Goal: Communication & Community: Ask a question

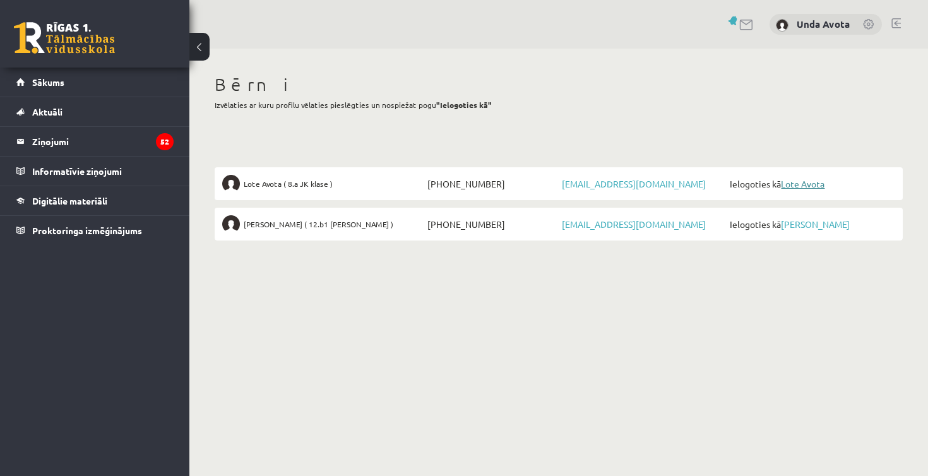
click at [801, 184] on link "Lote Avota" at bounding box center [803, 183] width 44 height 11
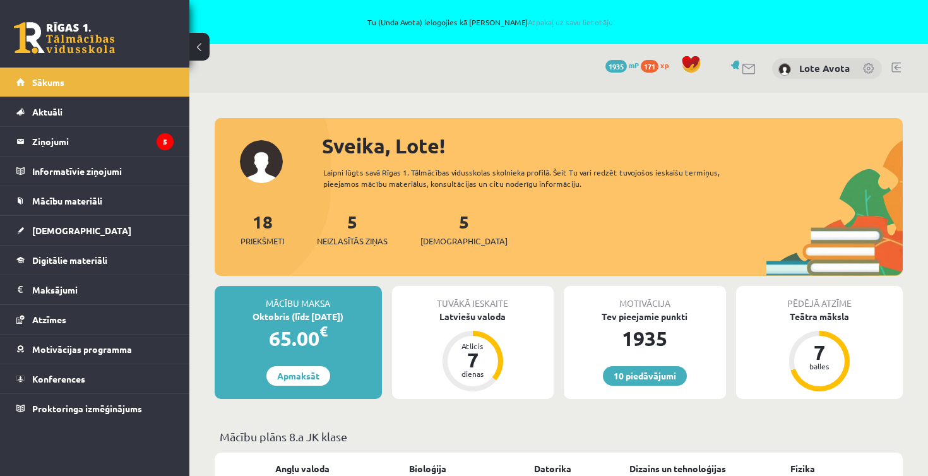
click at [357, 232] on div "5 Neizlasītās ziņas" at bounding box center [352, 227] width 71 height 39
click at [359, 239] on span "Neizlasītās ziņas" at bounding box center [352, 241] width 71 height 13
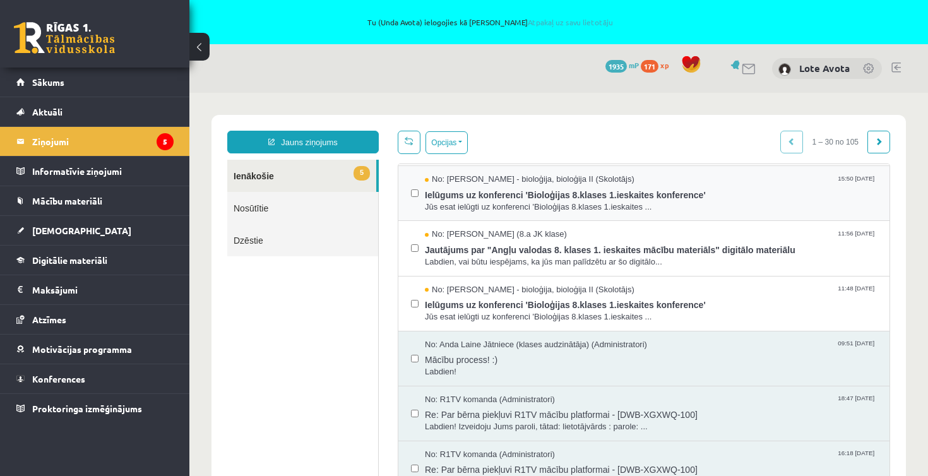
scroll to position [109, 0]
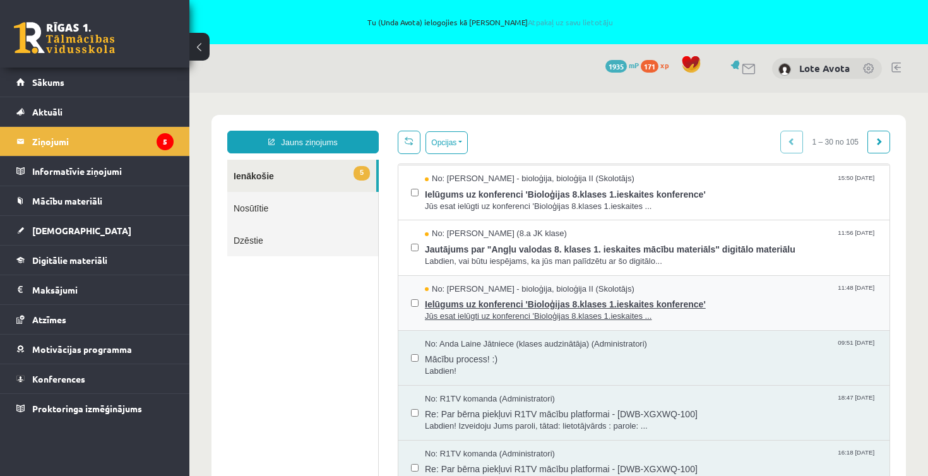
click at [522, 303] on span "Ielūgums uz konferenci 'Bioloģijas 8.klases 1.ieskaites konference'" at bounding box center [651, 303] width 452 height 16
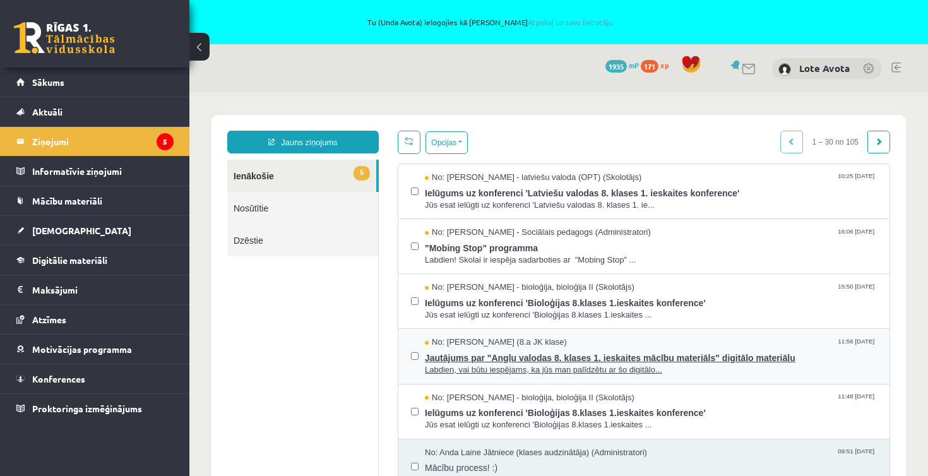
scroll to position [0, 0]
click at [507, 360] on span "Jautājums par "Angļu valodas 8. klases 1. ieskaites mācību materiāls" digitālo …" at bounding box center [651, 357] width 452 height 16
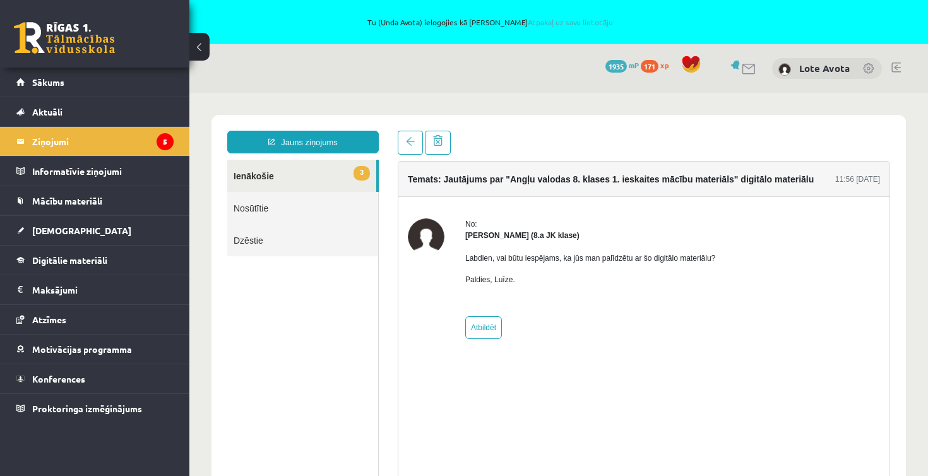
click at [491, 174] on h4 "Temats: Jautājums par "Angļu valodas 8. klases 1. ieskaites mācību materiāls" d…" at bounding box center [611, 179] width 406 height 10
click at [88, 39] on link at bounding box center [64, 38] width 101 height 32
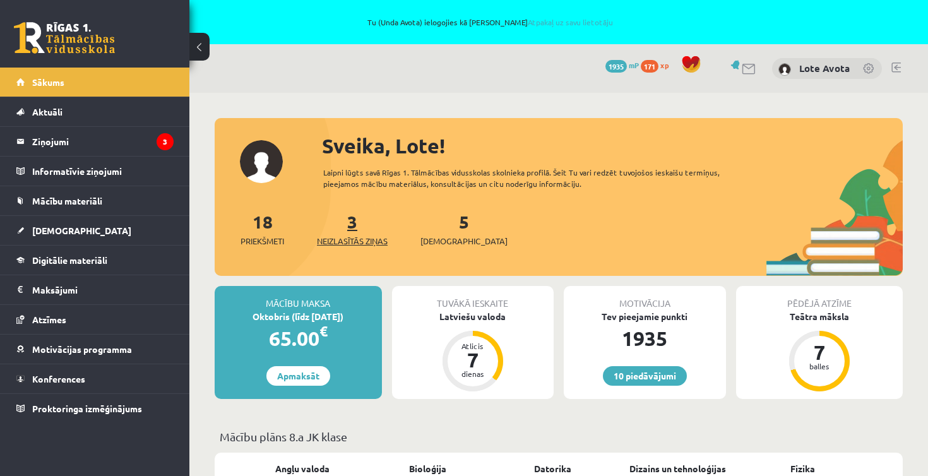
click at [354, 231] on link "3 Neizlasītās ziņas" at bounding box center [352, 228] width 71 height 37
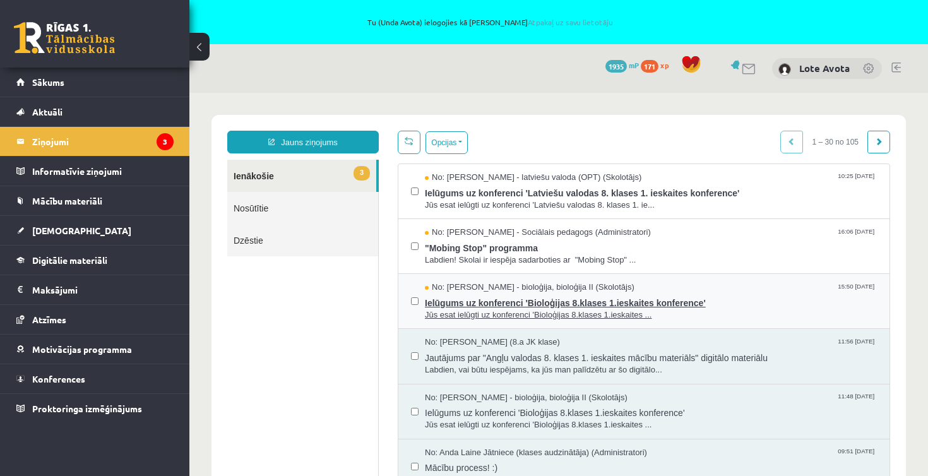
click at [518, 302] on span "Ielūgums uz konferenci 'Bioloģijas 8.klases 1.ieskaites konference'" at bounding box center [651, 302] width 452 height 16
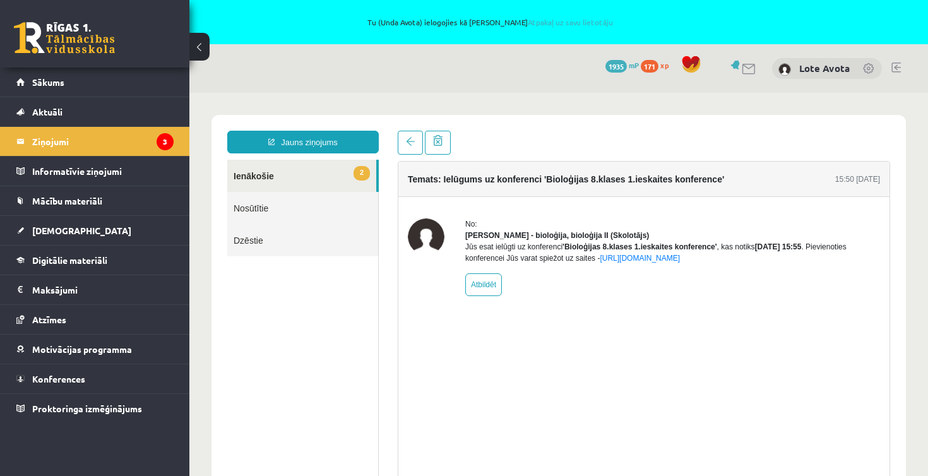
click at [75, 38] on link at bounding box center [64, 38] width 101 height 32
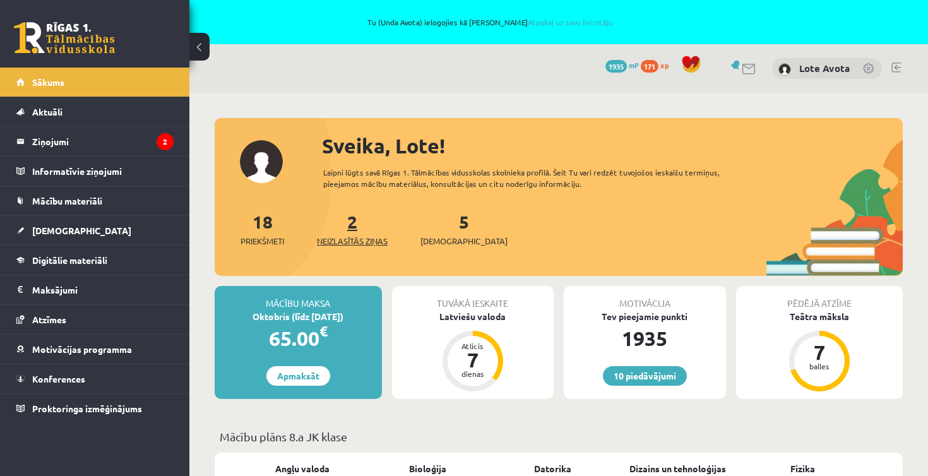
click at [352, 228] on link "2 Neizlasītās ziņas" at bounding box center [352, 228] width 71 height 37
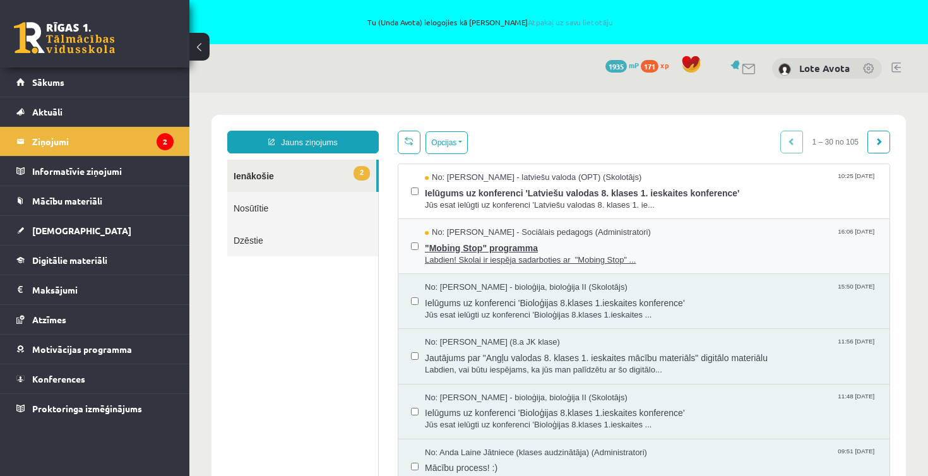
click at [515, 251] on span ""Mobing Stop" programma" at bounding box center [651, 247] width 452 height 16
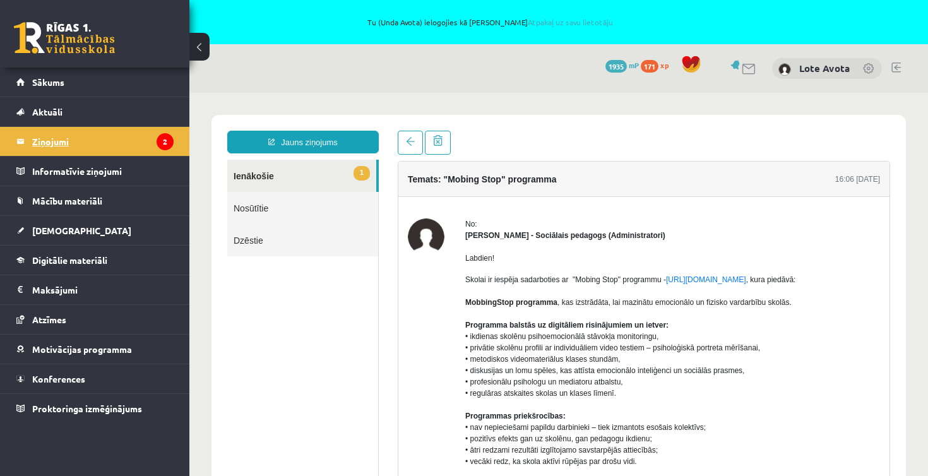
click at [52, 135] on legend "Ziņojumi 2" at bounding box center [102, 141] width 141 height 29
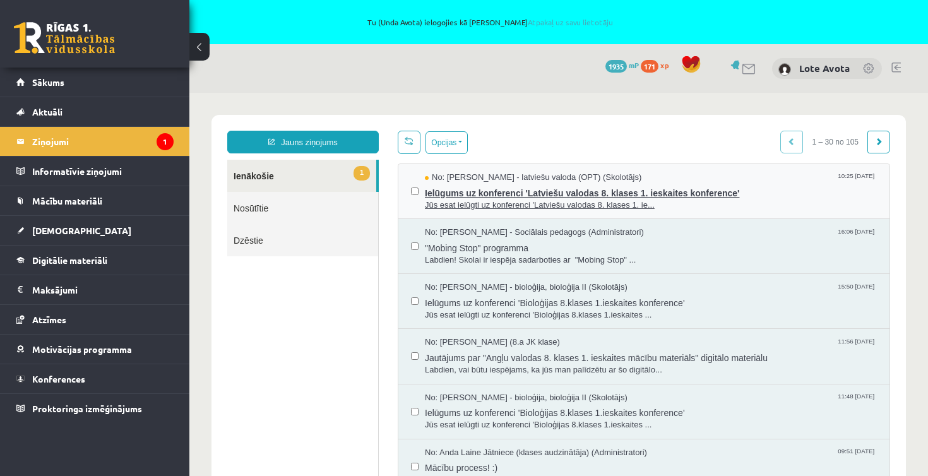
click at [479, 195] on span "Ielūgums uz konferenci 'Latviešu valodas 8. klases 1. ieskaites konference'" at bounding box center [651, 192] width 452 height 16
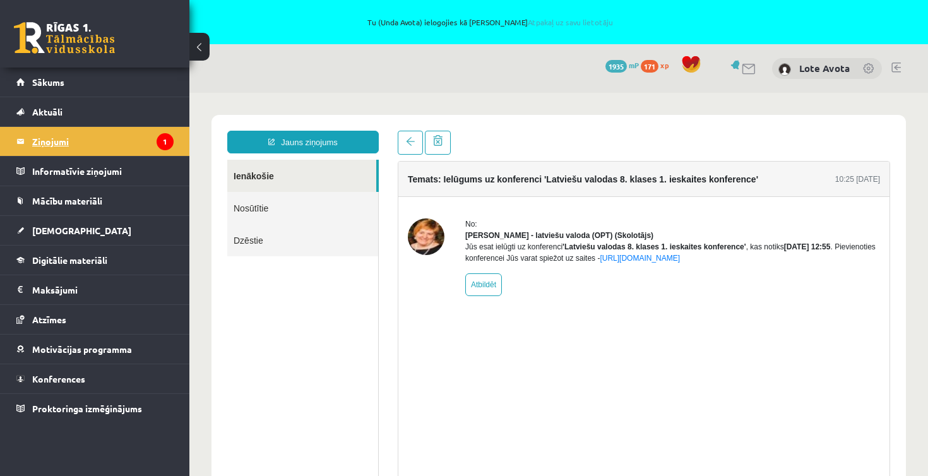
click at [65, 140] on legend "Ziņojumi 1" at bounding box center [102, 141] width 141 height 29
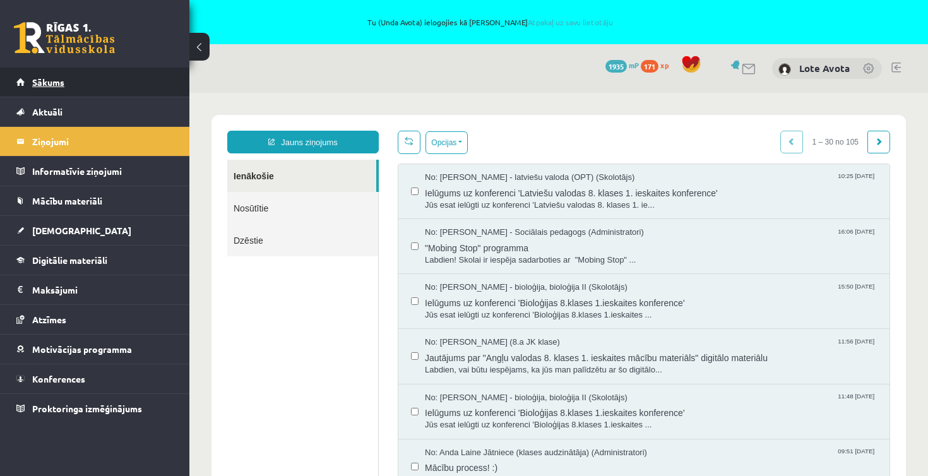
click at [50, 80] on span "Sākums" at bounding box center [48, 81] width 32 height 11
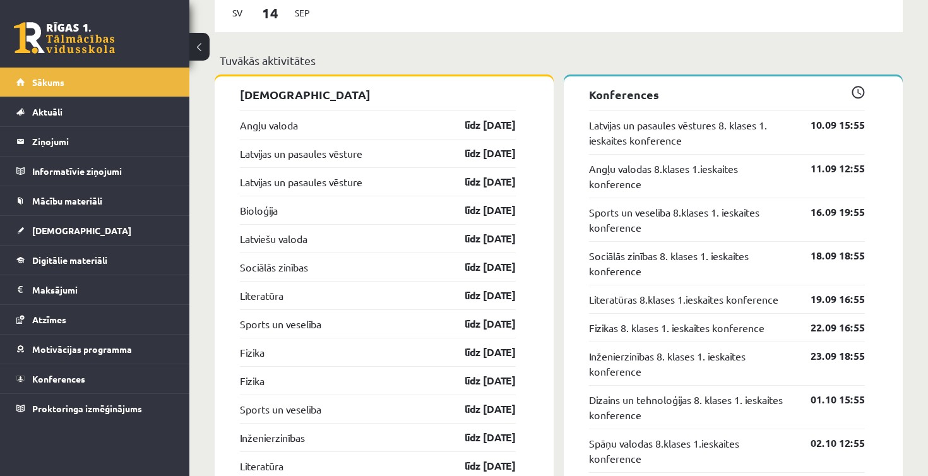
scroll to position [1242, 0]
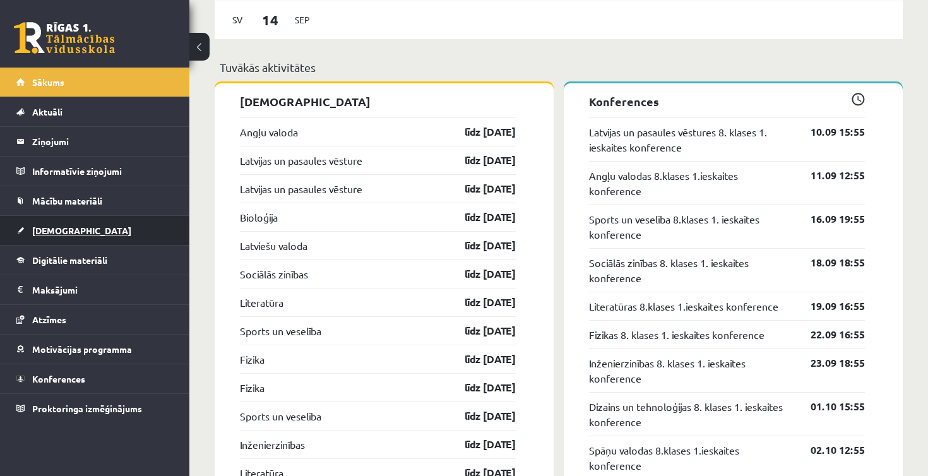
click at [55, 232] on span "[DEMOGRAPHIC_DATA]" at bounding box center [81, 230] width 99 height 11
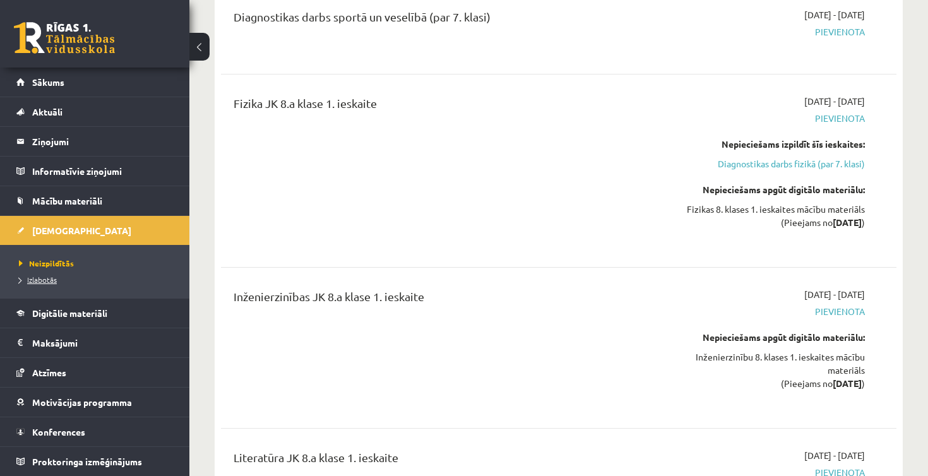
click at [44, 282] on span "Izlabotās" at bounding box center [38, 280] width 38 height 10
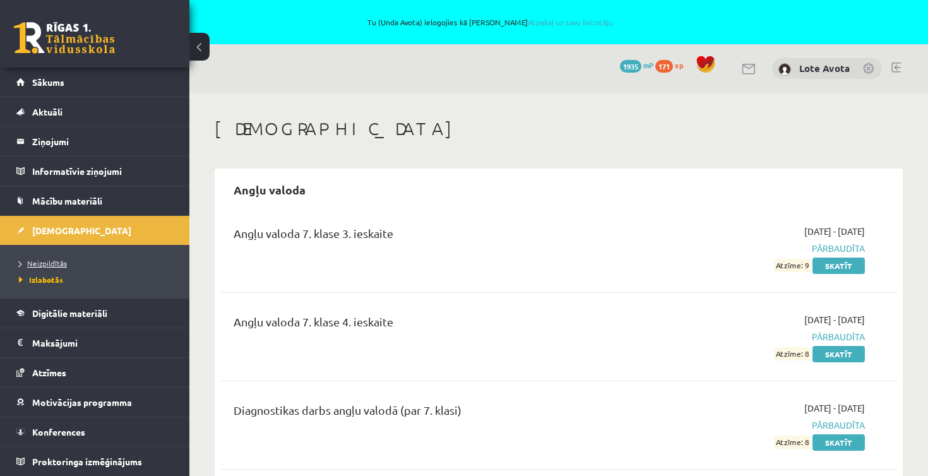
click at [54, 262] on span "Neizpildītās" at bounding box center [43, 263] width 48 height 10
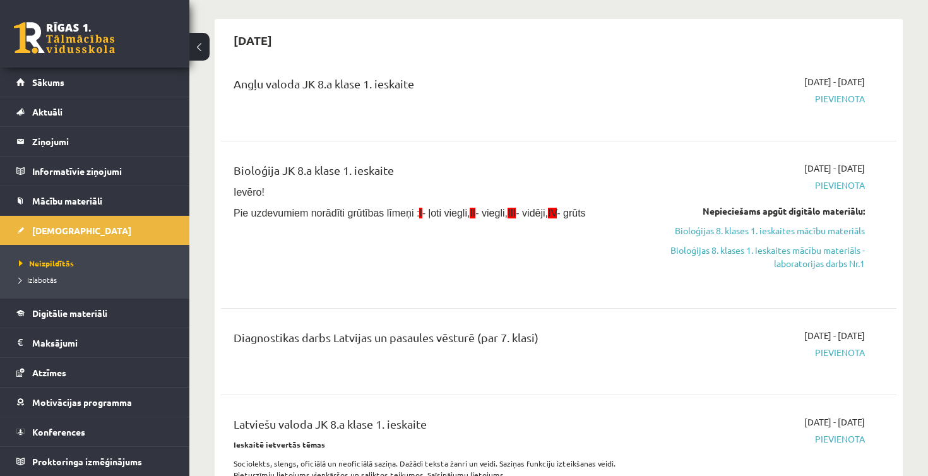
scroll to position [160, 0]
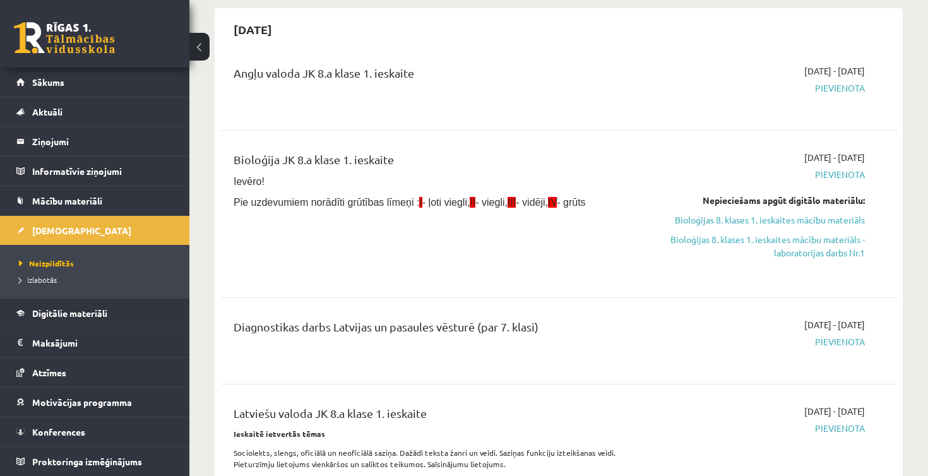
click at [845, 88] on span "Pievienota" at bounding box center [767, 87] width 198 height 13
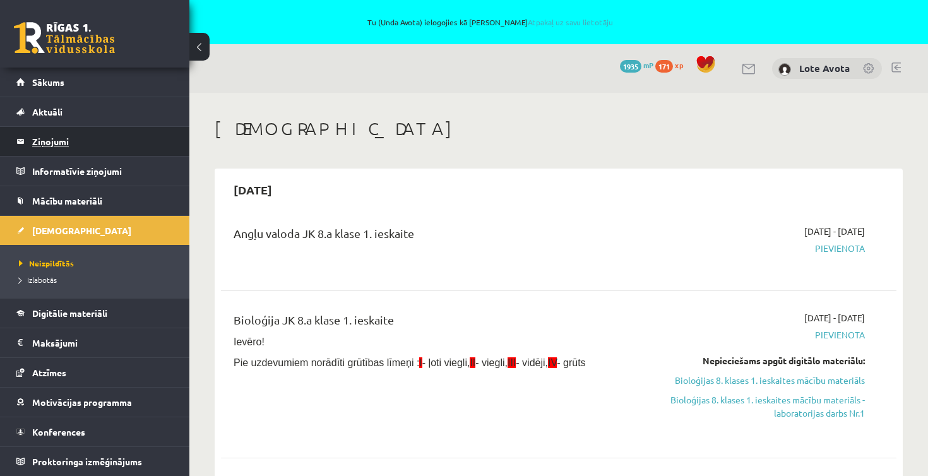
scroll to position [0, 0]
click at [59, 139] on legend "Ziņojumi 0" at bounding box center [102, 141] width 141 height 29
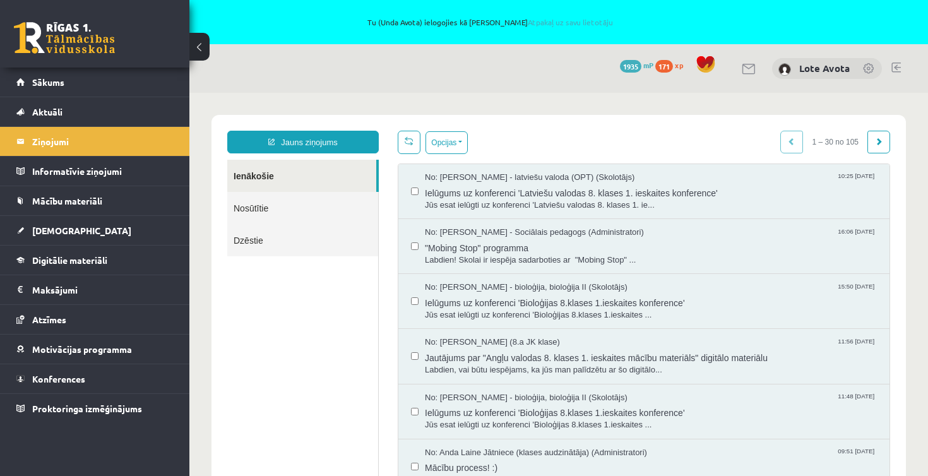
click at [257, 211] on link "Nosūtītie" at bounding box center [302, 208] width 151 height 32
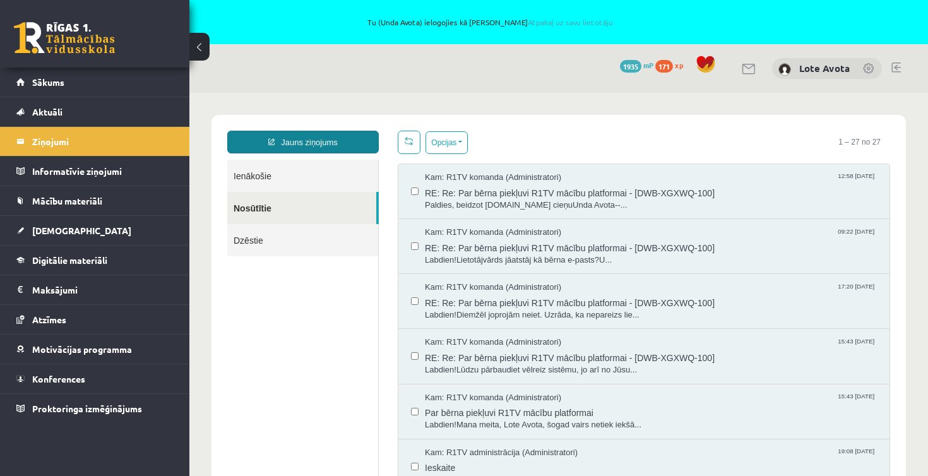
click at [296, 143] on link "Jauns ziņojums" at bounding box center [303, 142] width 152 height 23
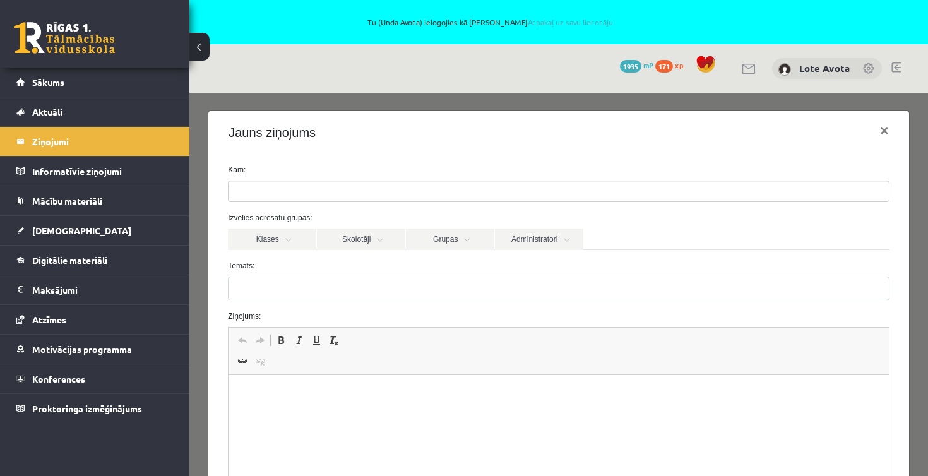
click at [268, 182] on input "search" at bounding box center [251, 191] width 44 height 20
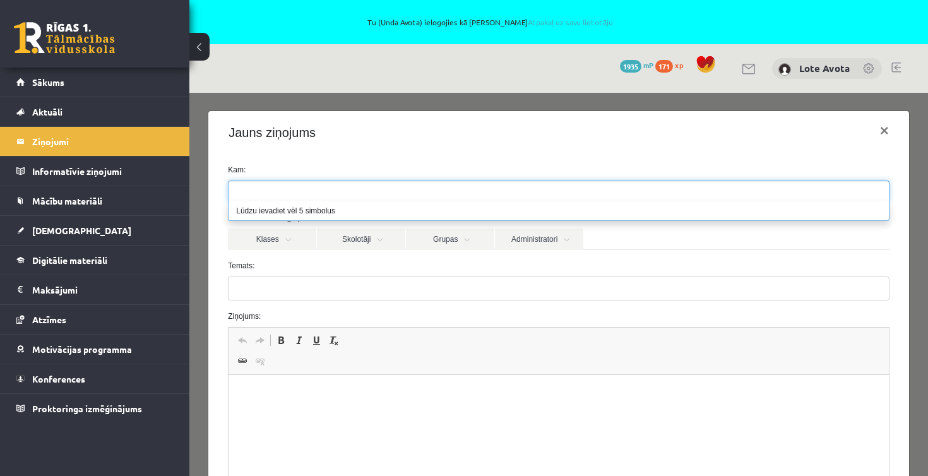
click at [305, 189] on ul at bounding box center [559, 191] width 661 height 20
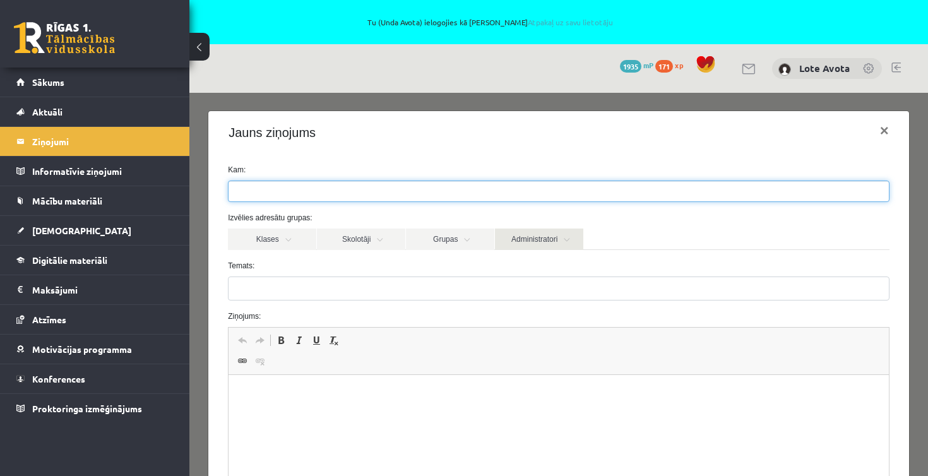
click at [548, 244] on link "Administratori" at bounding box center [539, 239] width 88 height 21
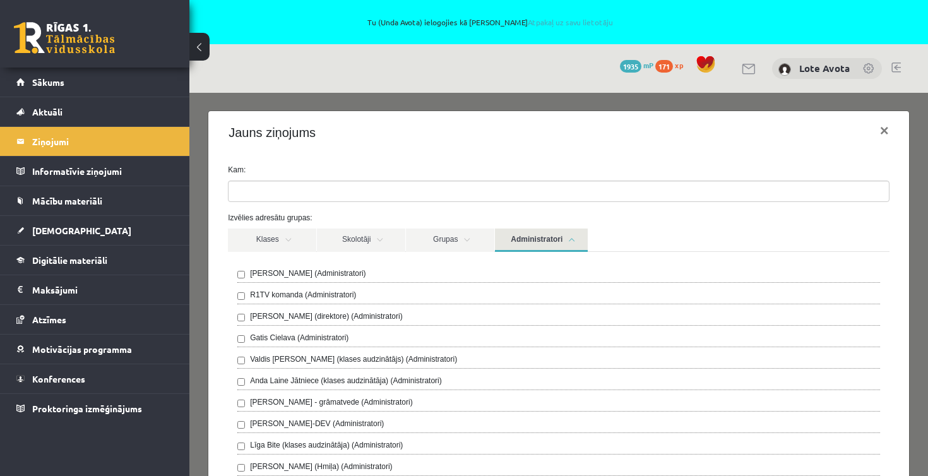
click at [243, 291] on div "R1TV komanda (Administratori)" at bounding box center [558, 296] width 643 height 15
click at [207, 275] on div "**********" at bounding box center [558, 305] width 739 height 424
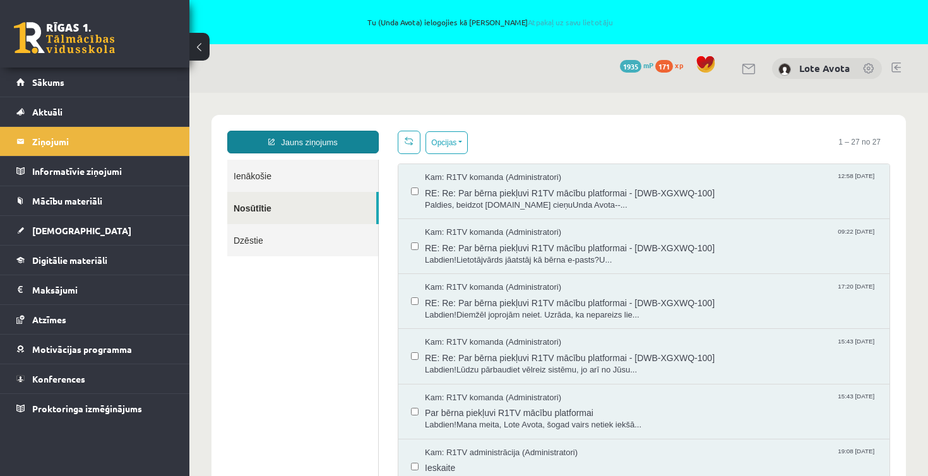
click at [352, 142] on link "Jauns ziņojums" at bounding box center [303, 142] width 152 height 23
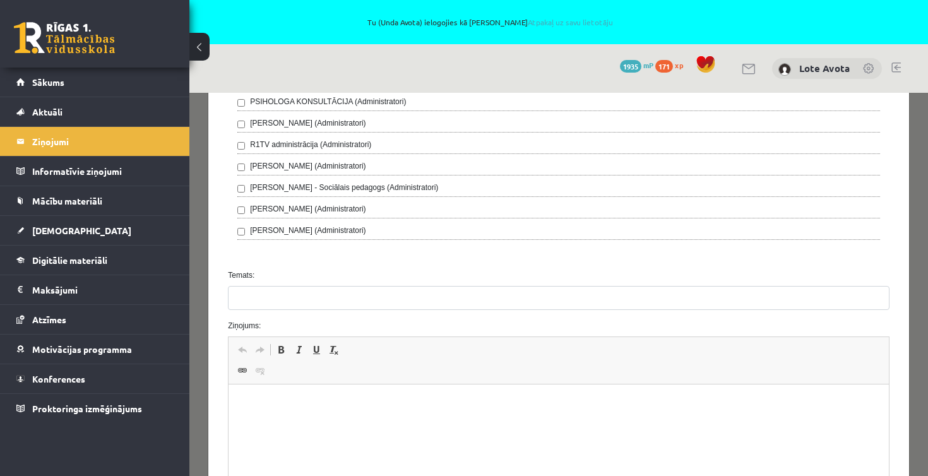
scroll to position [408, 0]
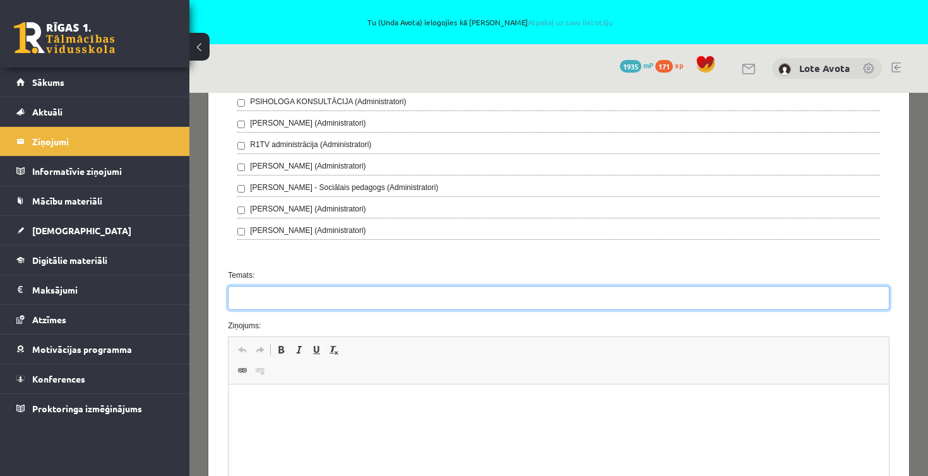
click at [278, 296] on input "Temats:" at bounding box center [559, 298] width 662 height 24
type input "**********"
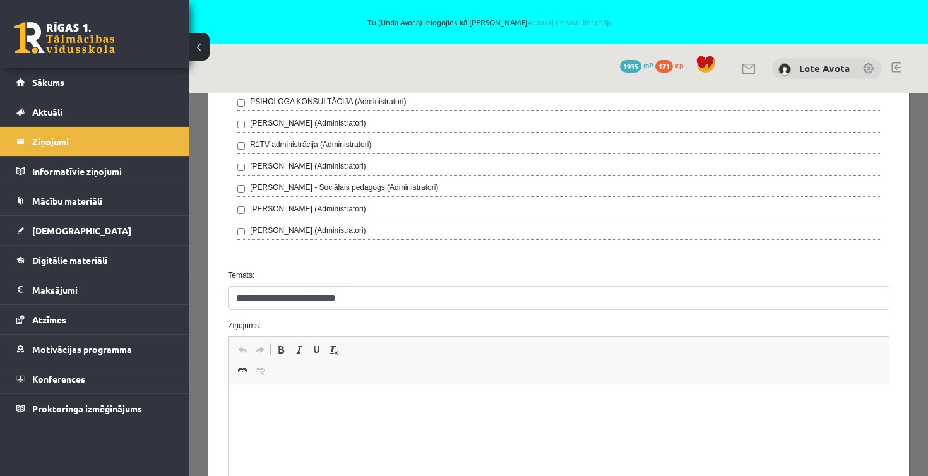
click at [275, 411] on html at bounding box center [559, 404] width 661 height 39
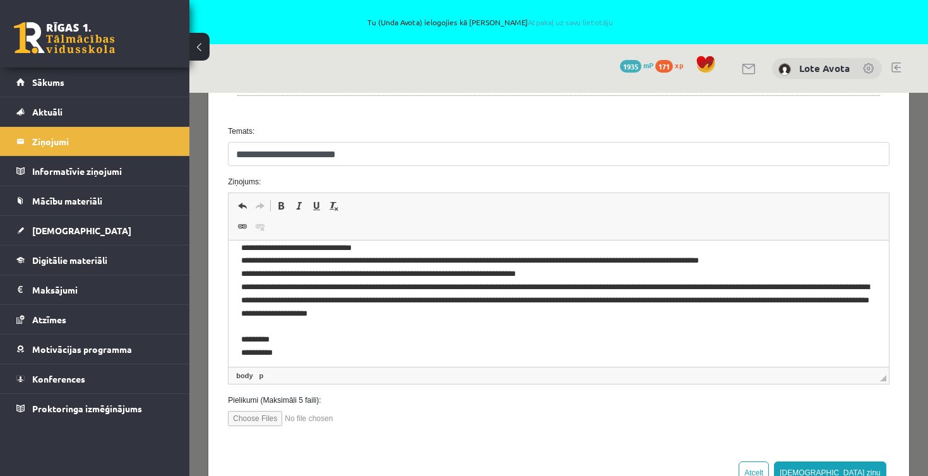
scroll to position [551, 0]
click at [869, 469] on button "Sūtīt ziņu" at bounding box center [830, 473] width 112 height 23
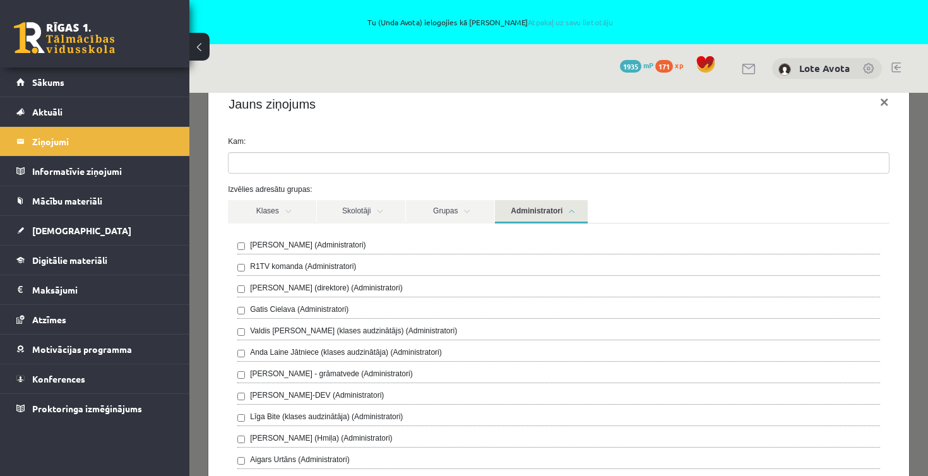
scroll to position [27, 0]
click at [304, 265] on label "R1TV komanda (Administratori)" at bounding box center [303, 267] width 106 height 11
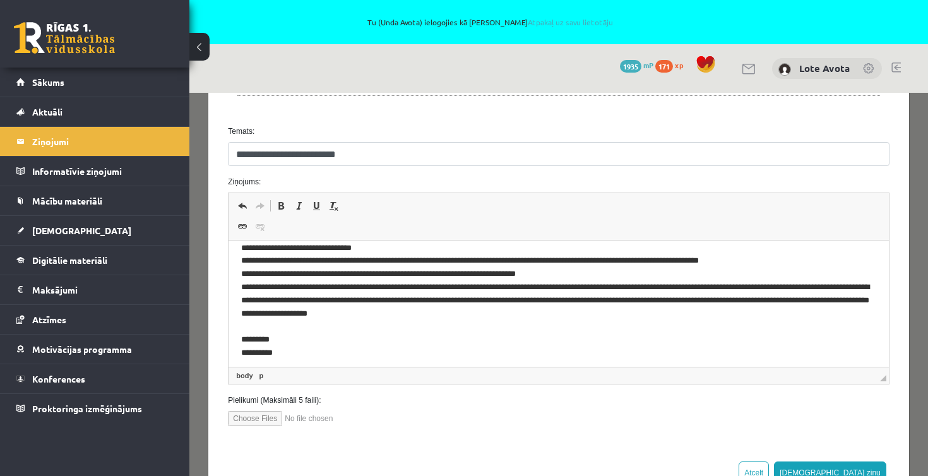
scroll to position [551, 0]
click at [874, 468] on button "Sūtīt ziņu" at bounding box center [830, 473] width 112 height 23
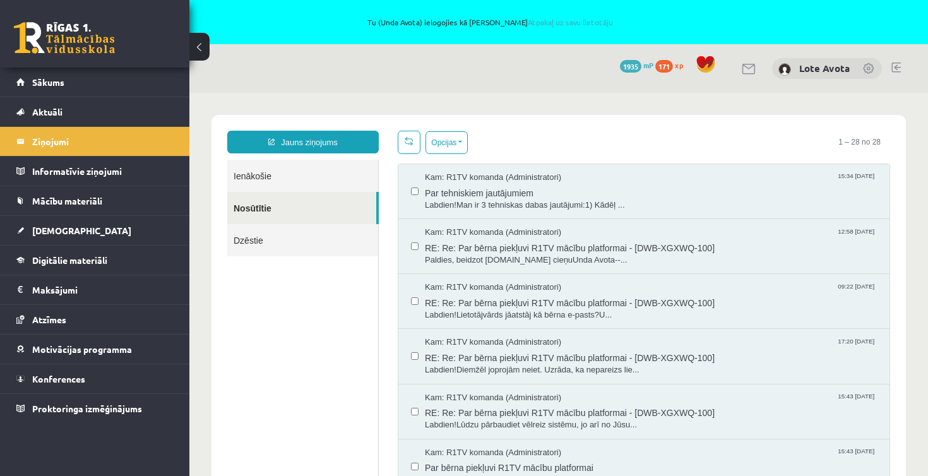
scroll to position [0, 0]
